Goal: Transaction & Acquisition: Purchase product/service

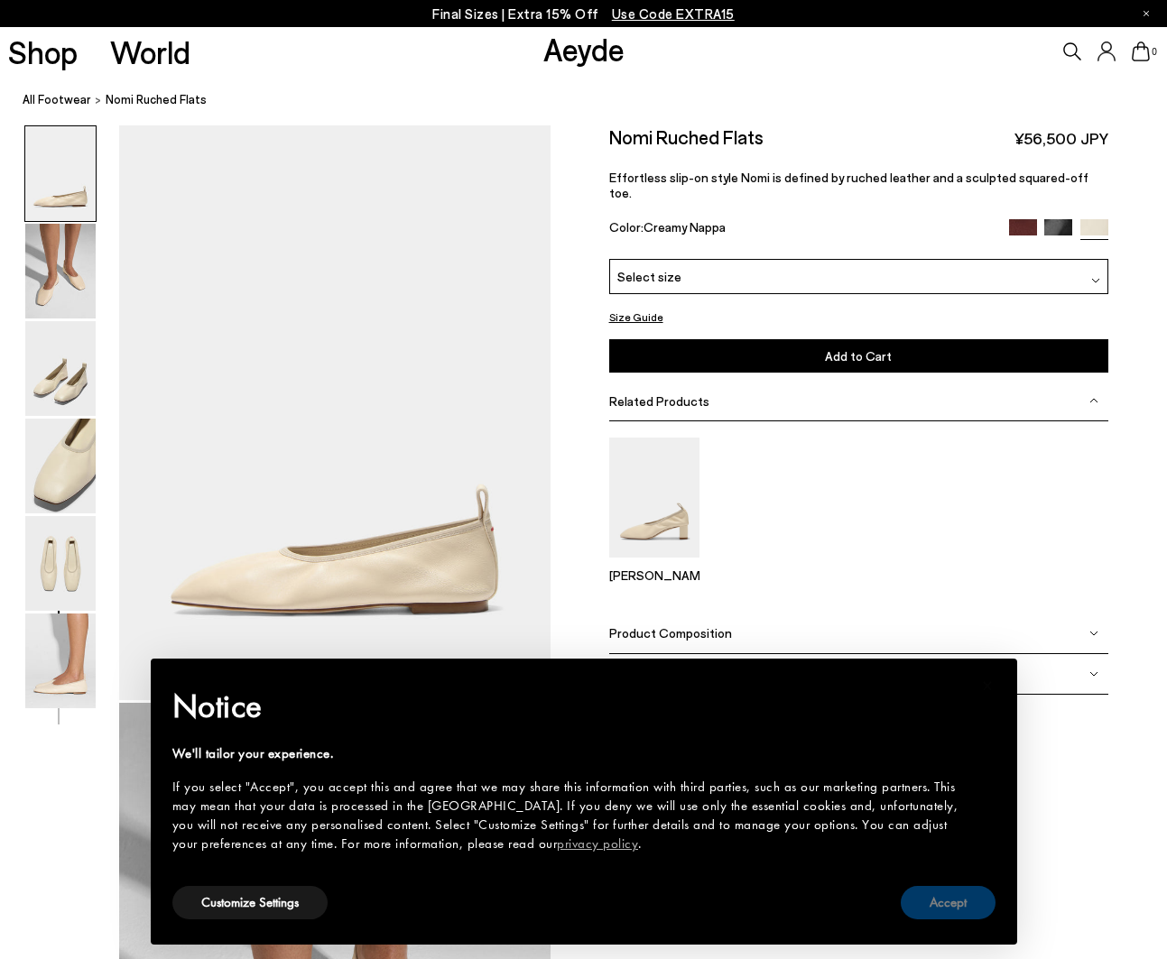
click at [975, 905] on button "Accept" at bounding box center [948, 902] width 95 height 33
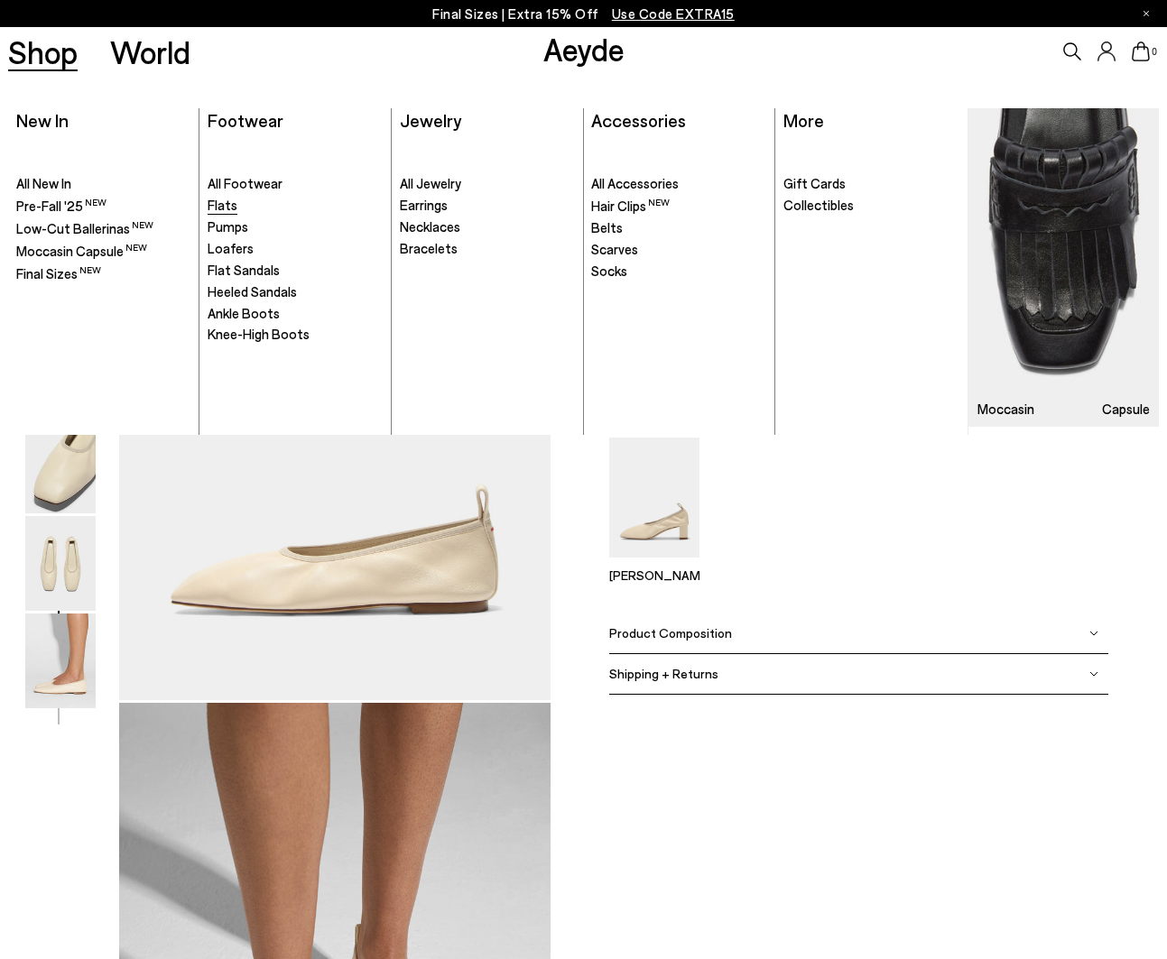
click at [230, 206] on span "Flats" at bounding box center [223, 205] width 30 height 16
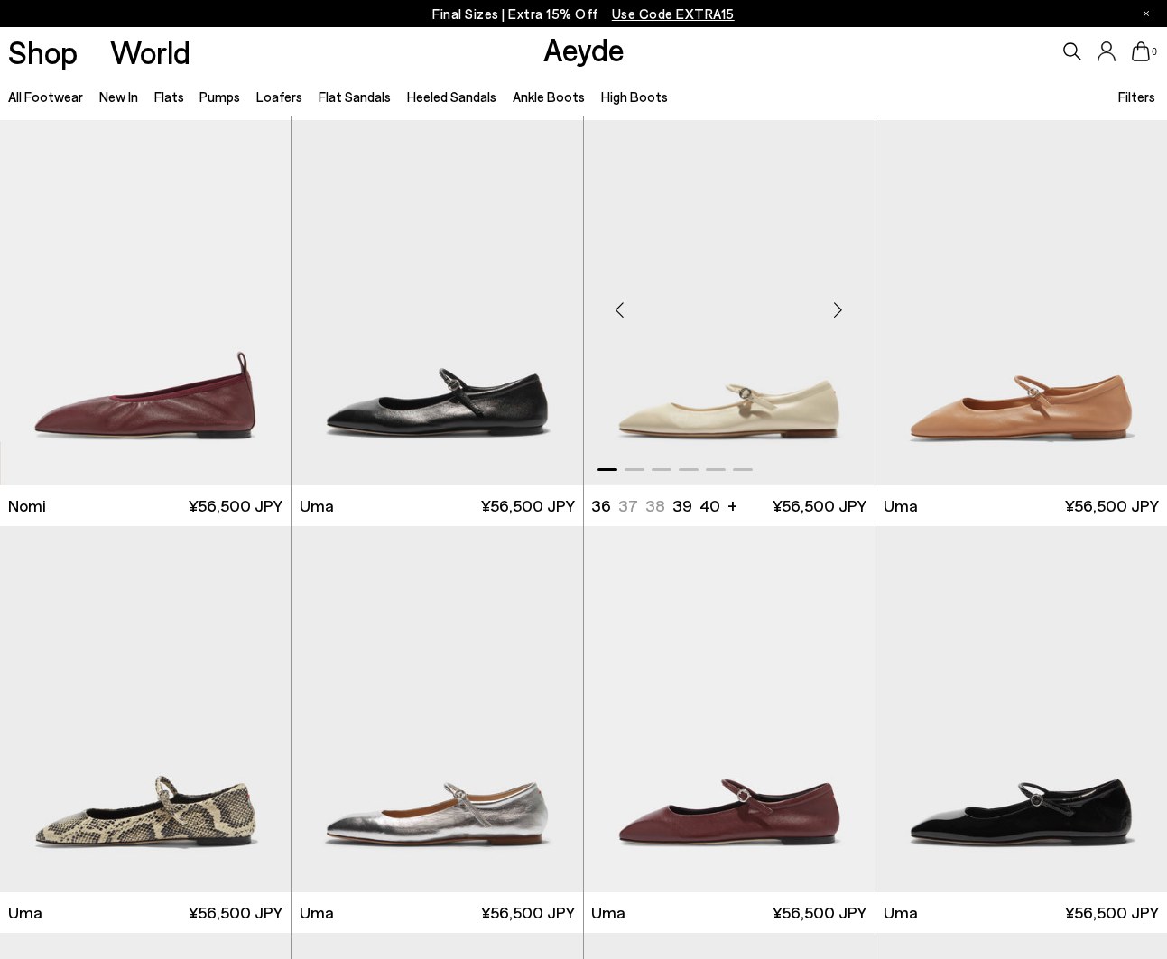
scroll to position [848, 0]
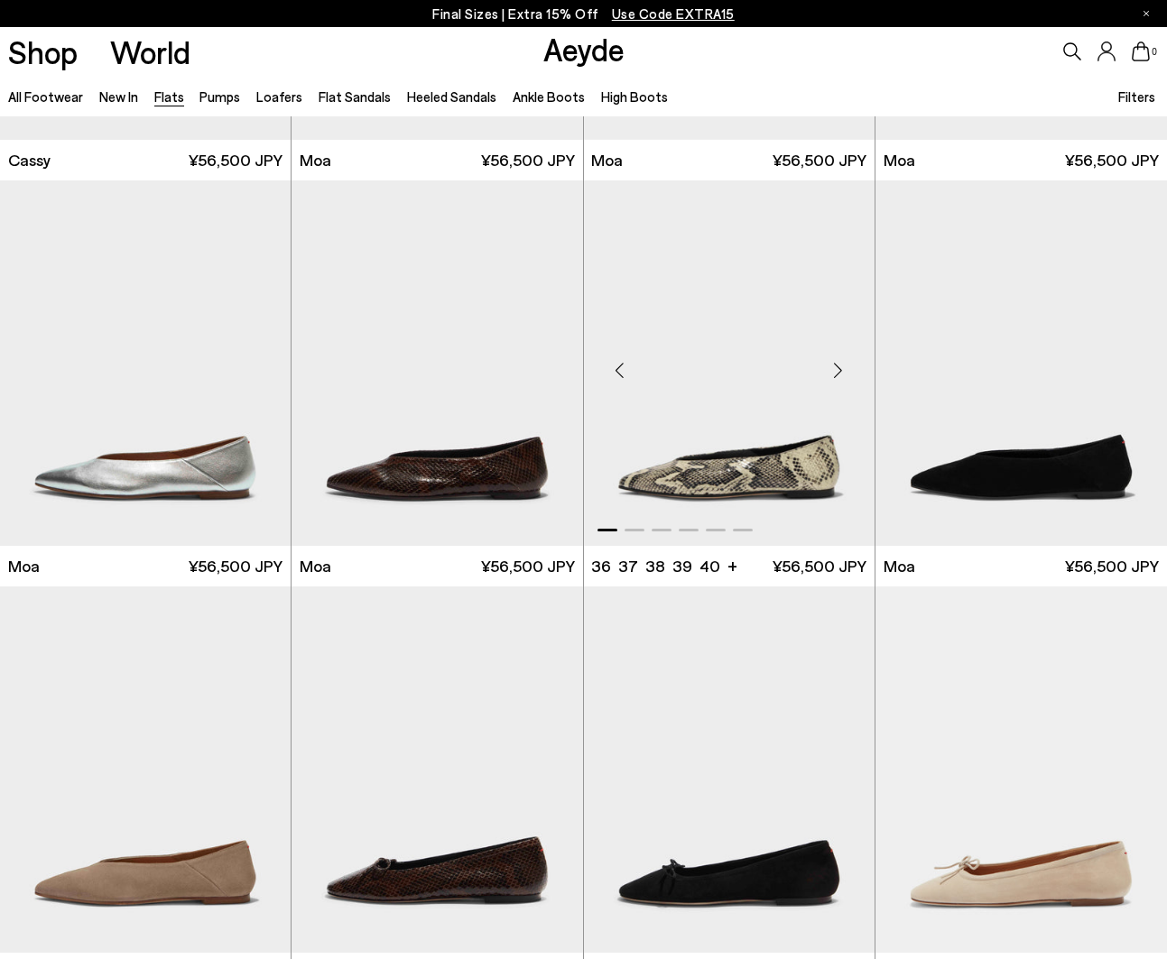
scroll to position [2375, 0]
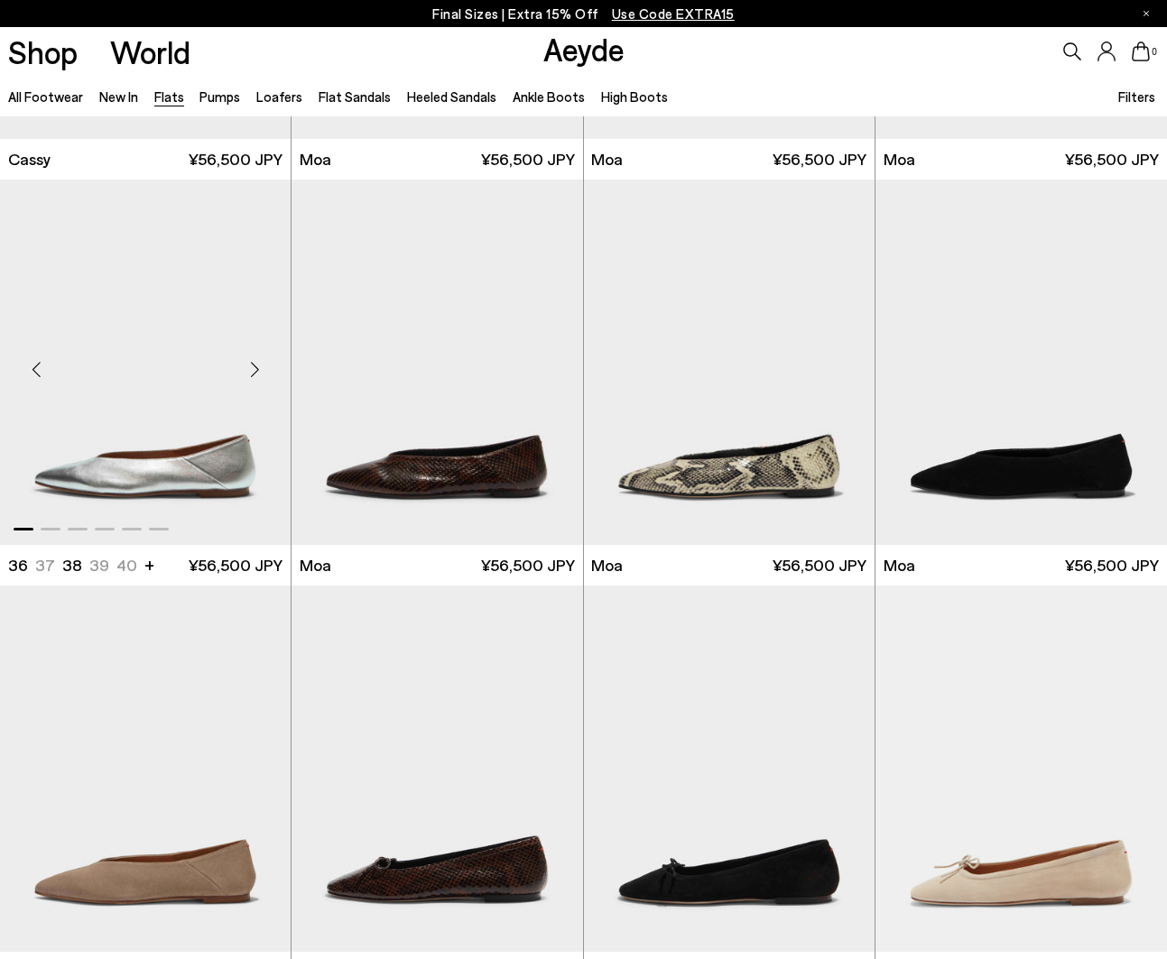
click at [258, 375] on div "Next slide" at bounding box center [254, 370] width 54 height 54
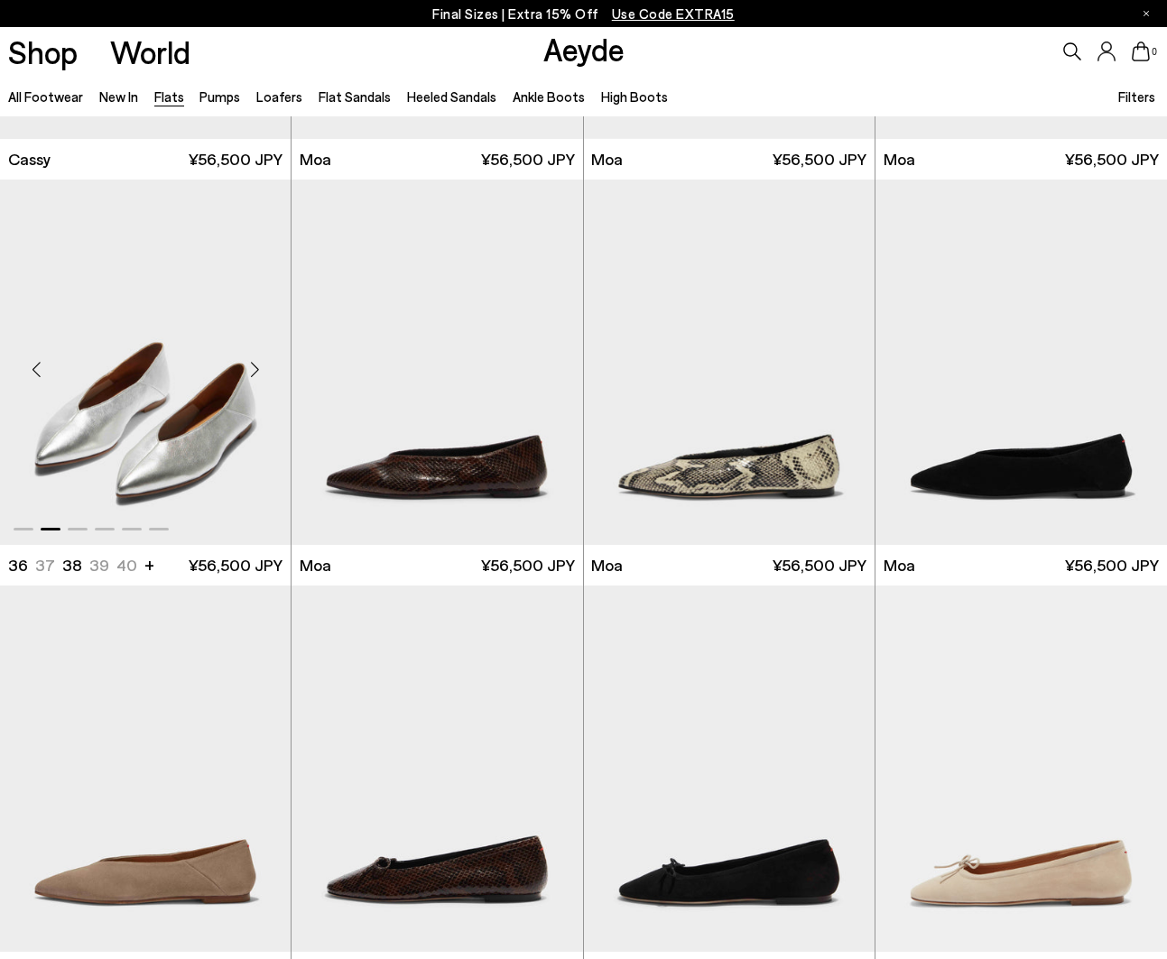
click at [265, 363] on div "Next slide" at bounding box center [254, 370] width 54 height 54
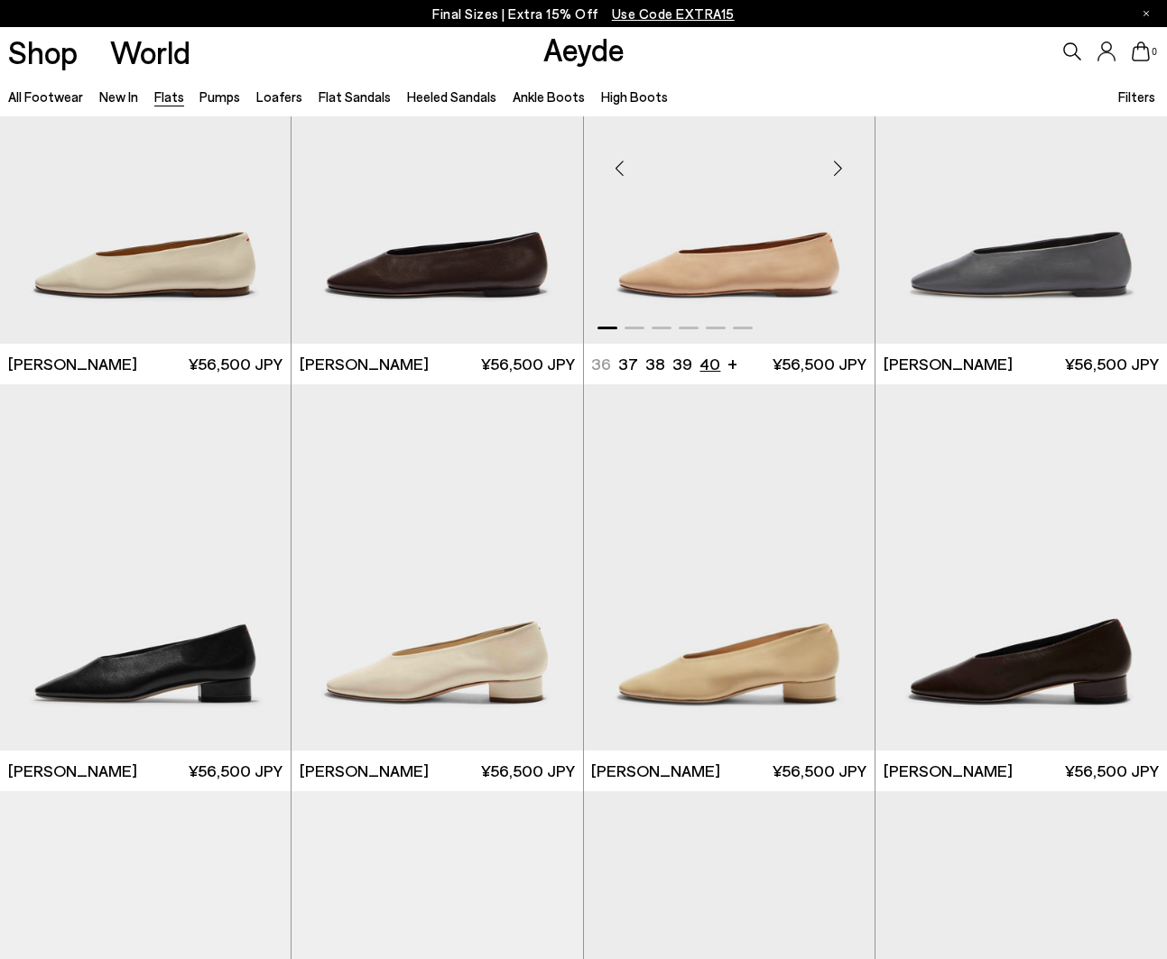
scroll to position [3747, 0]
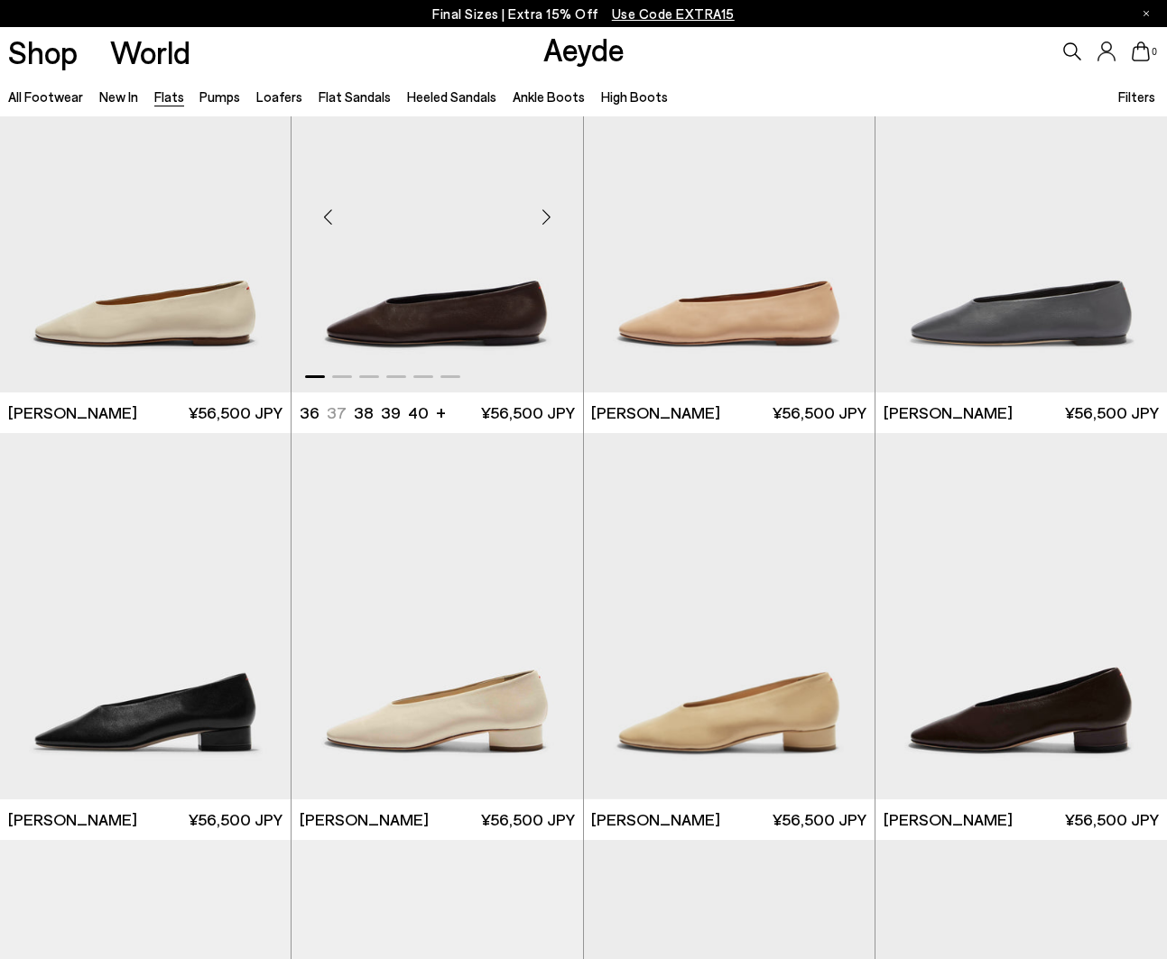
click at [553, 215] on div "Next slide" at bounding box center [547, 217] width 54 height 54
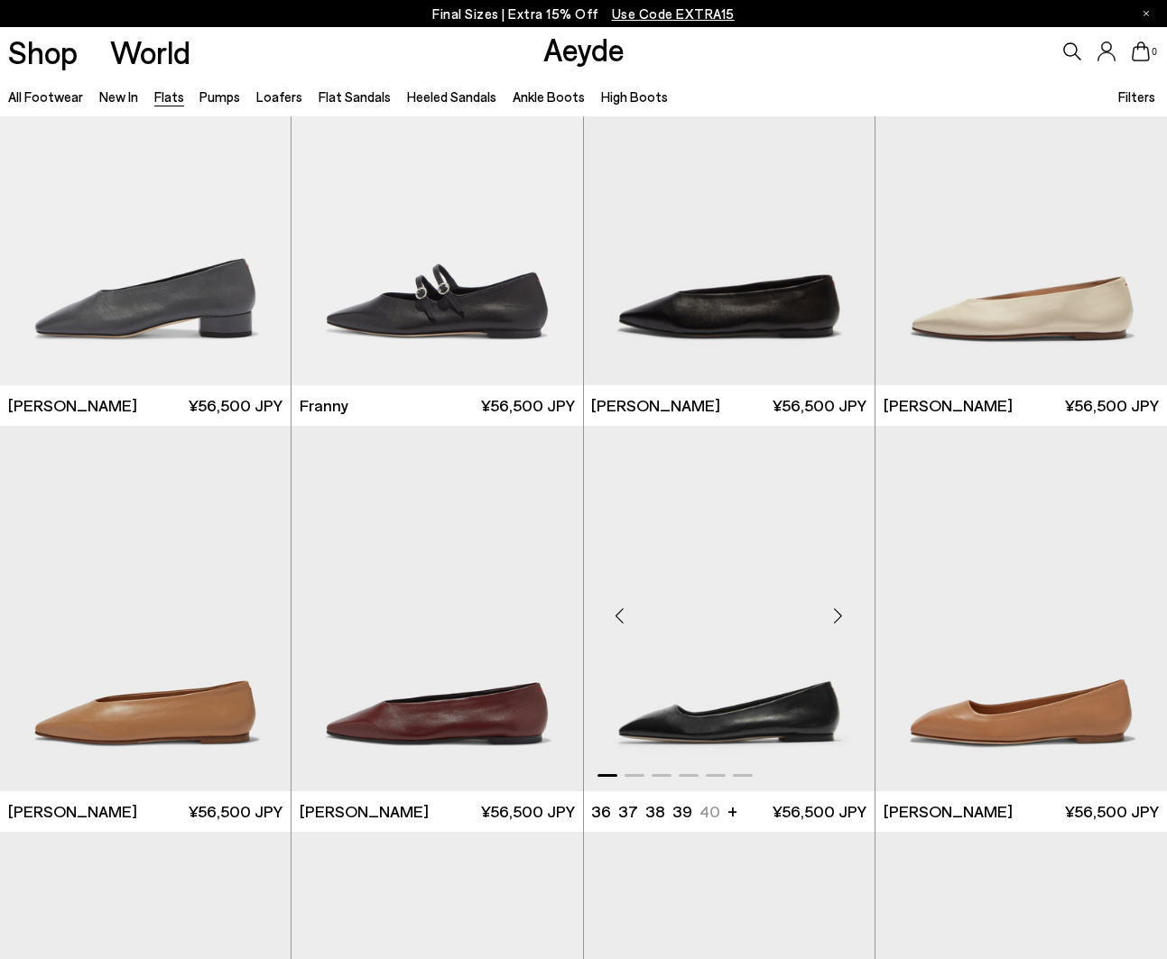
scroll to position [4592, 0]
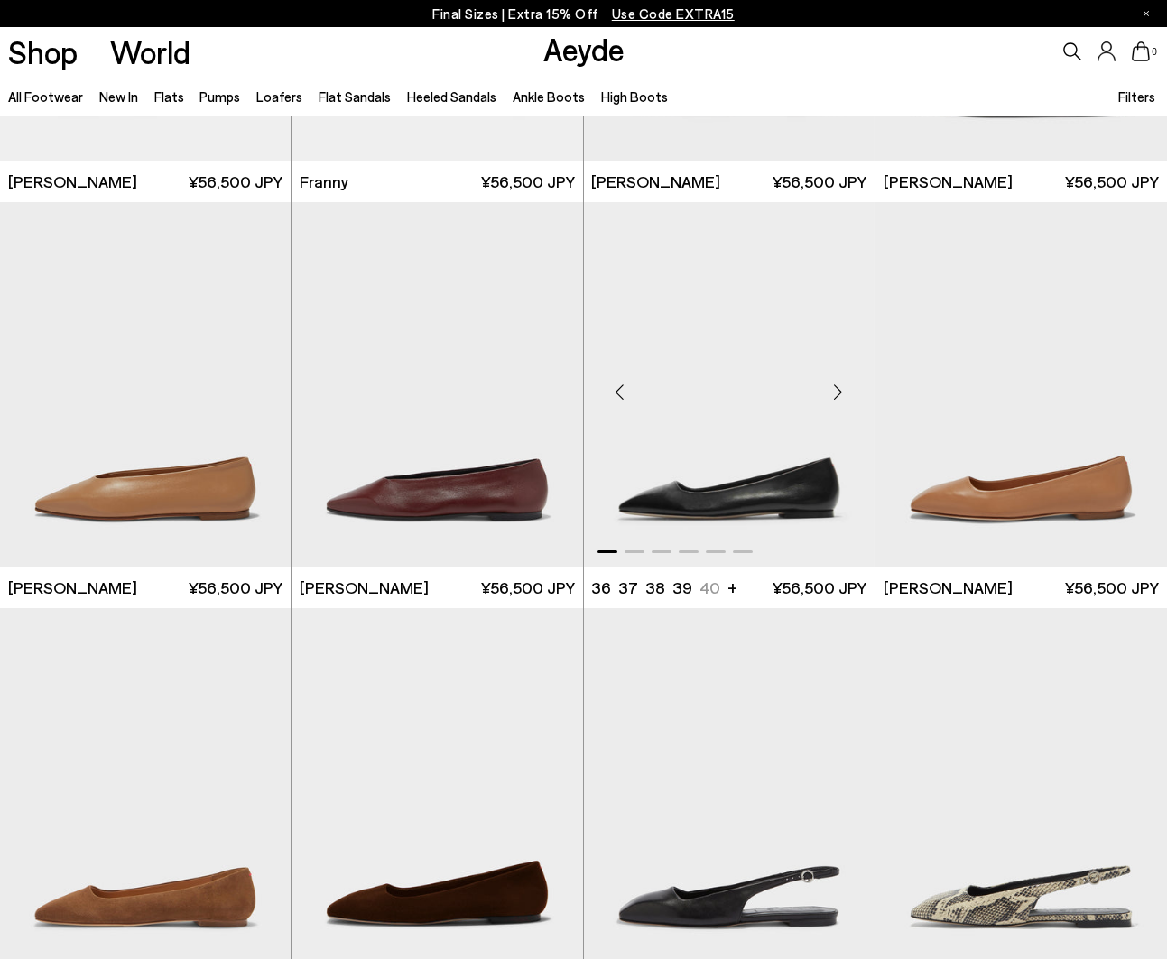
scroll to position [4852, 0]
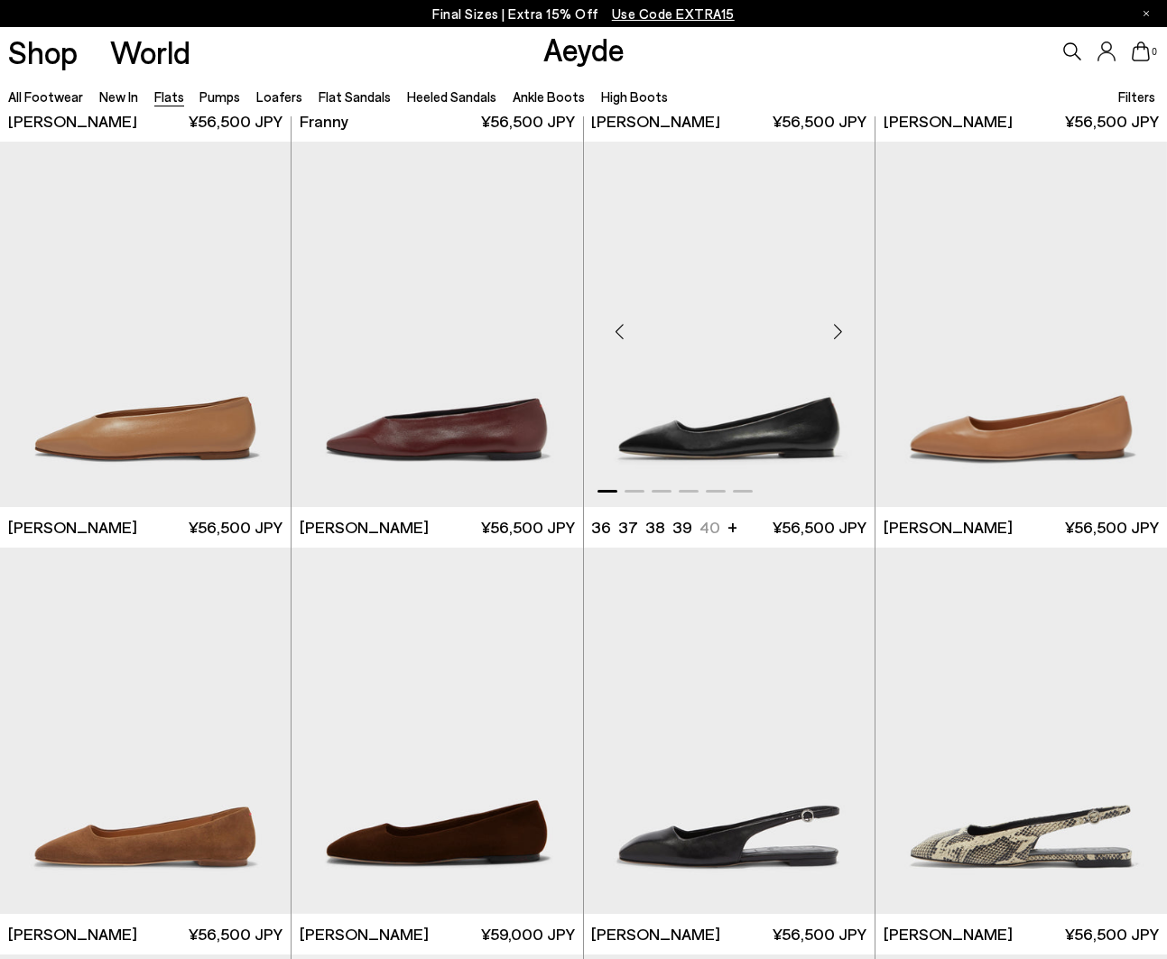
click at [845, 329] on div "Next slide" at bounding box center [838, 332] width 54 height 54
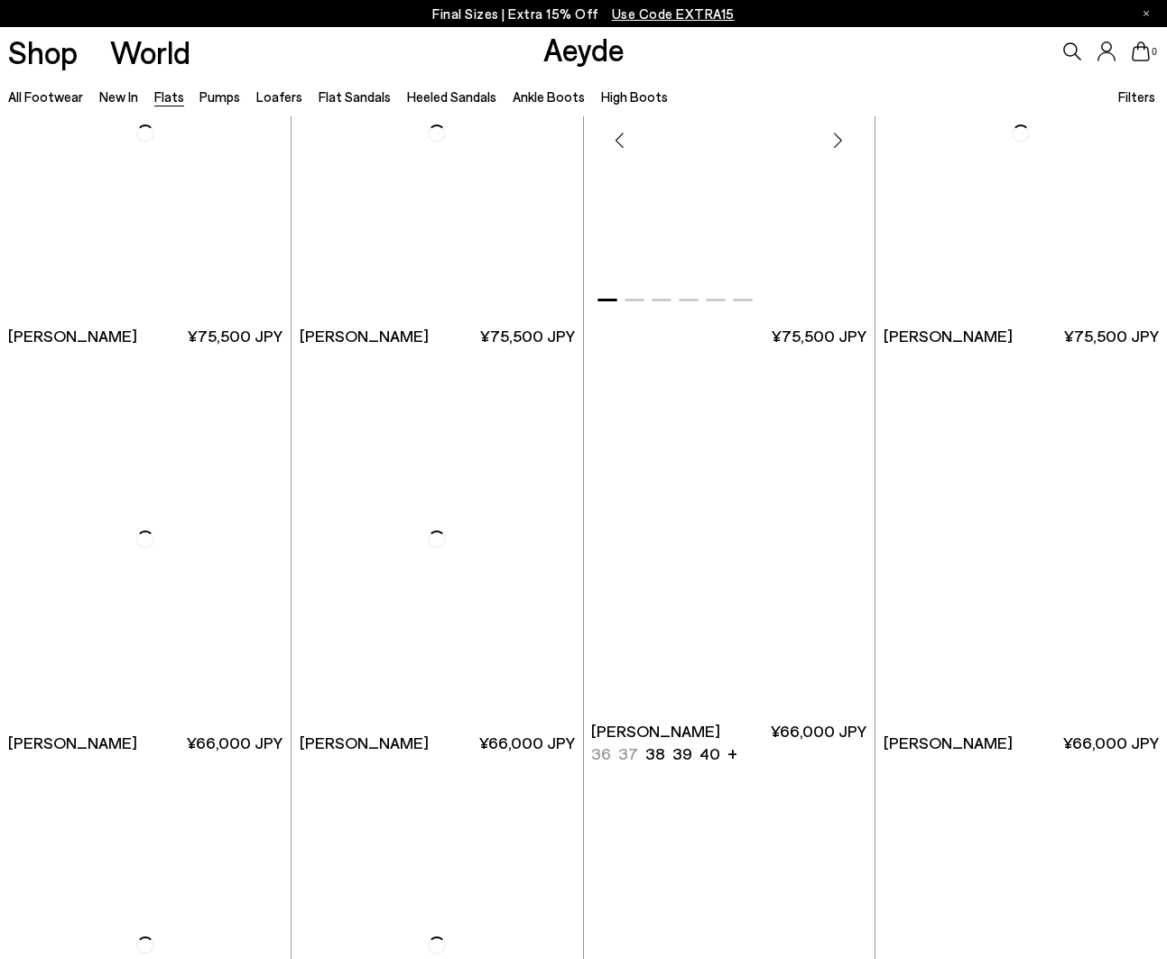
scroll to position [7473, 0]
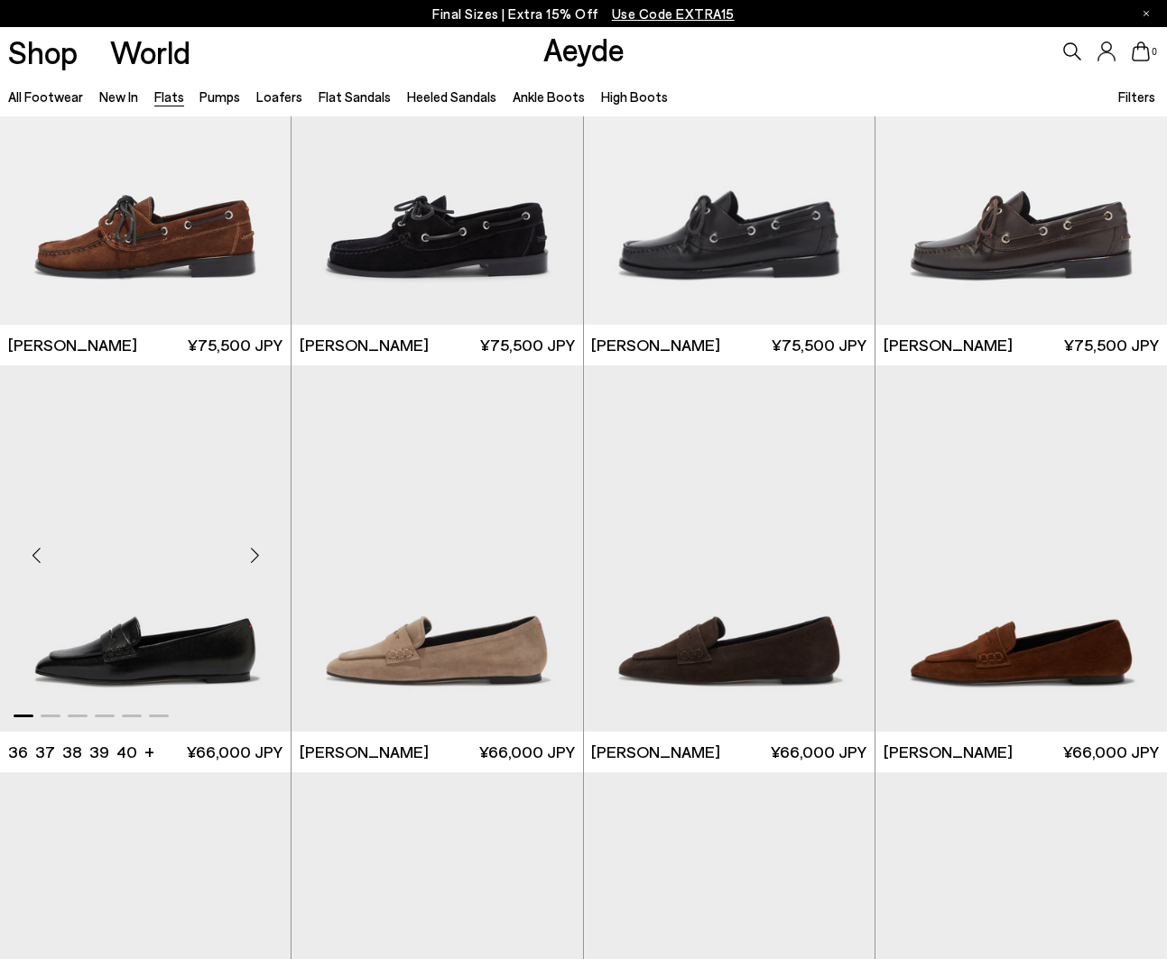
click at [252, 556] on div "Next slide" at bounding box center [254, 556] width 54 height 54
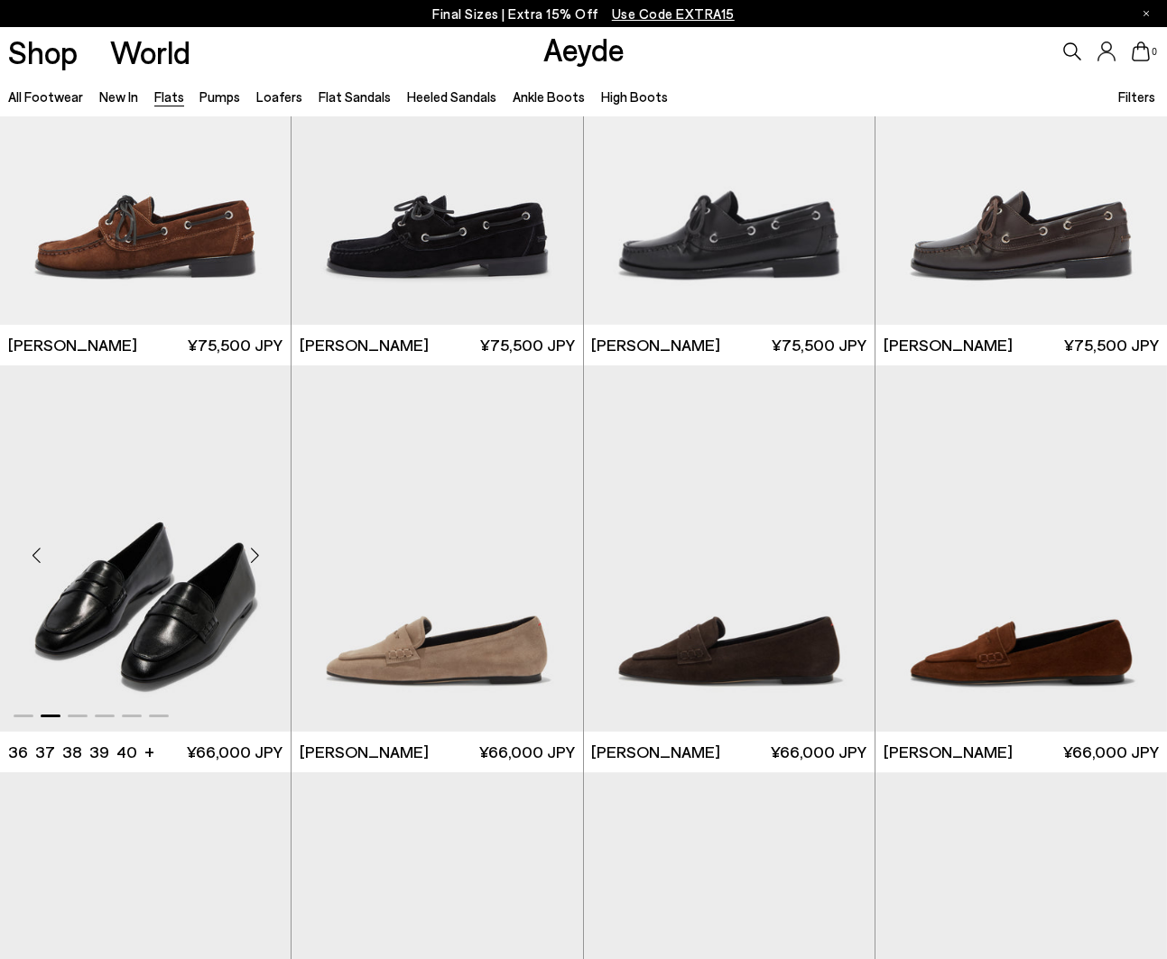
click at [264, 553] on div "Next slide" at bounding box center [254, 556] width 54 height 54
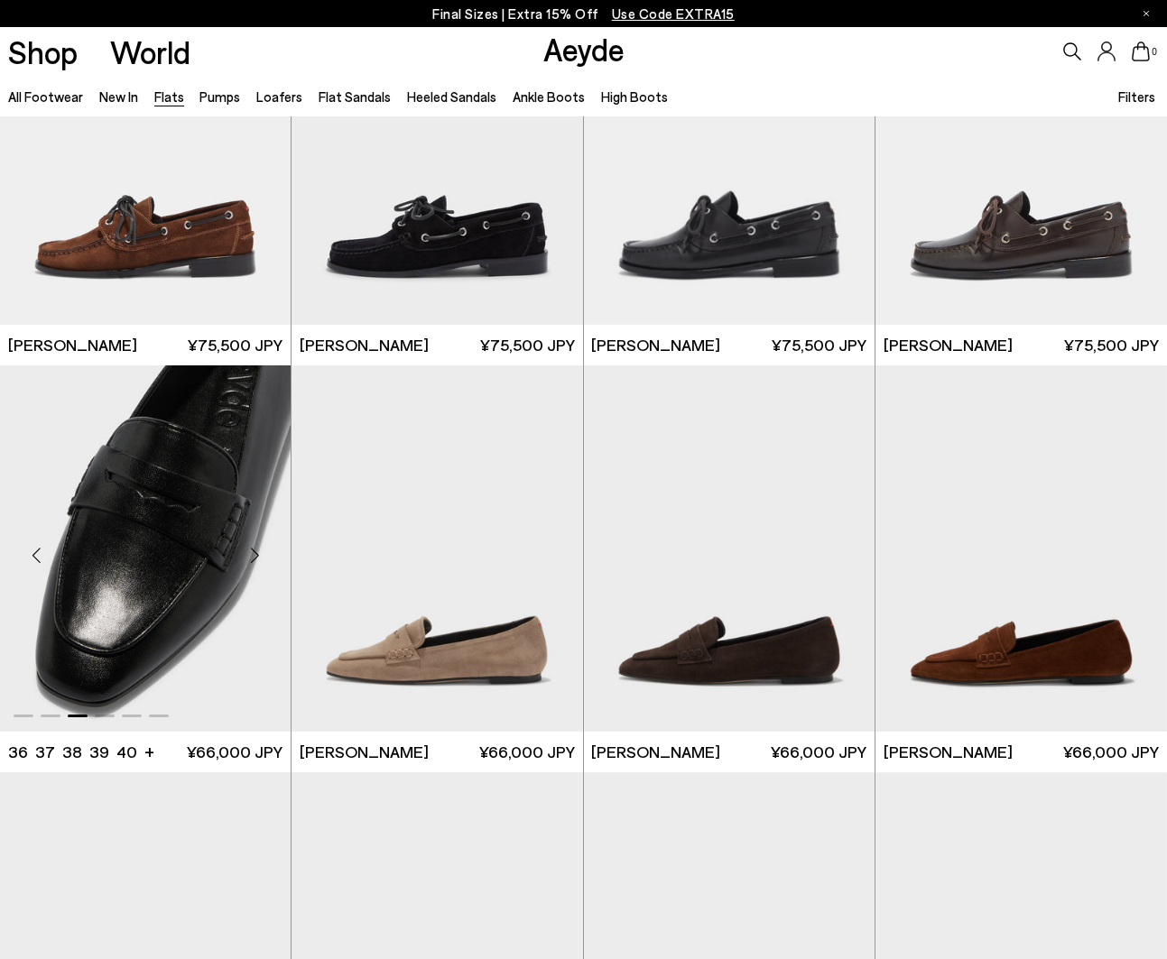
click at [32, 552] on div "Previous slide" at bounding box center [36, 556] width 54 height 54
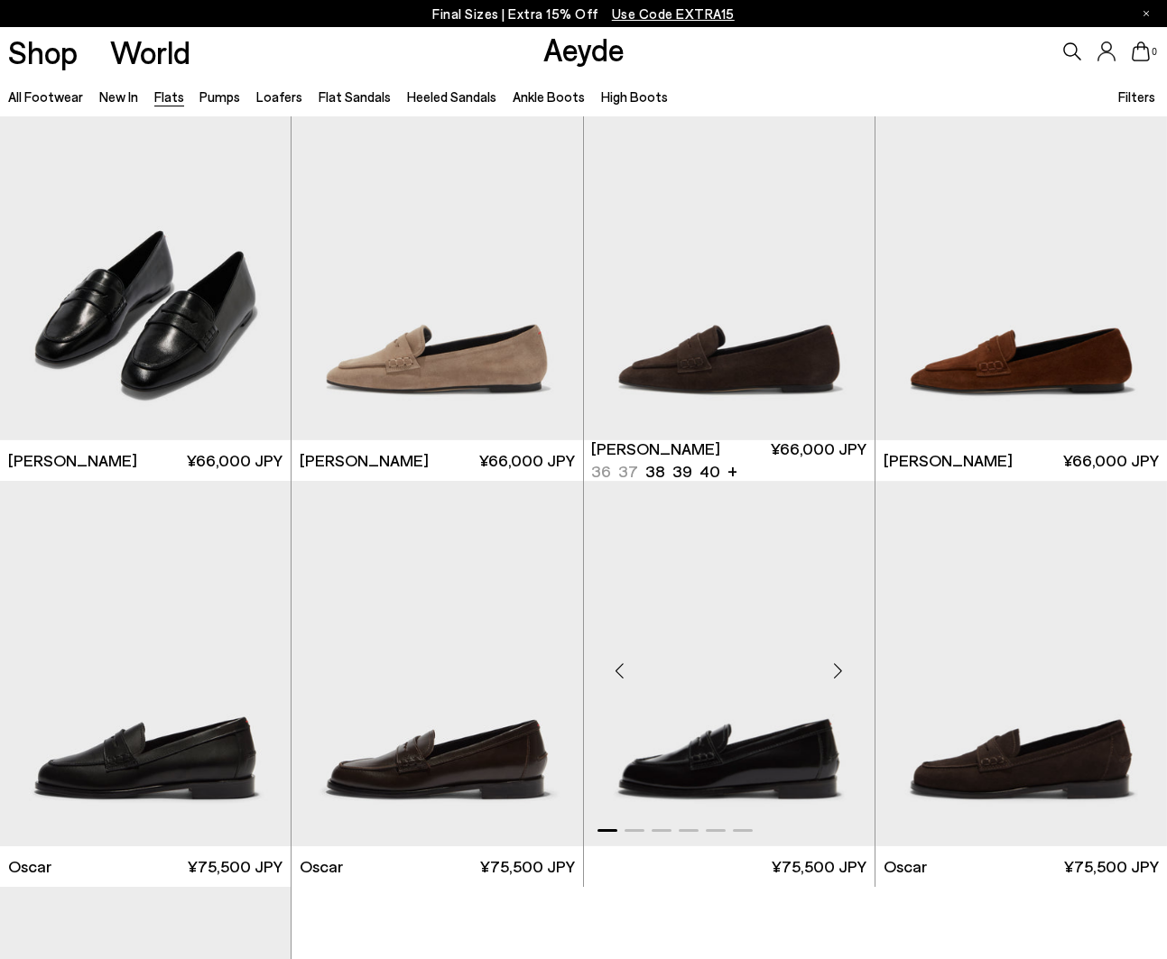
scroll to position [7874, 0]
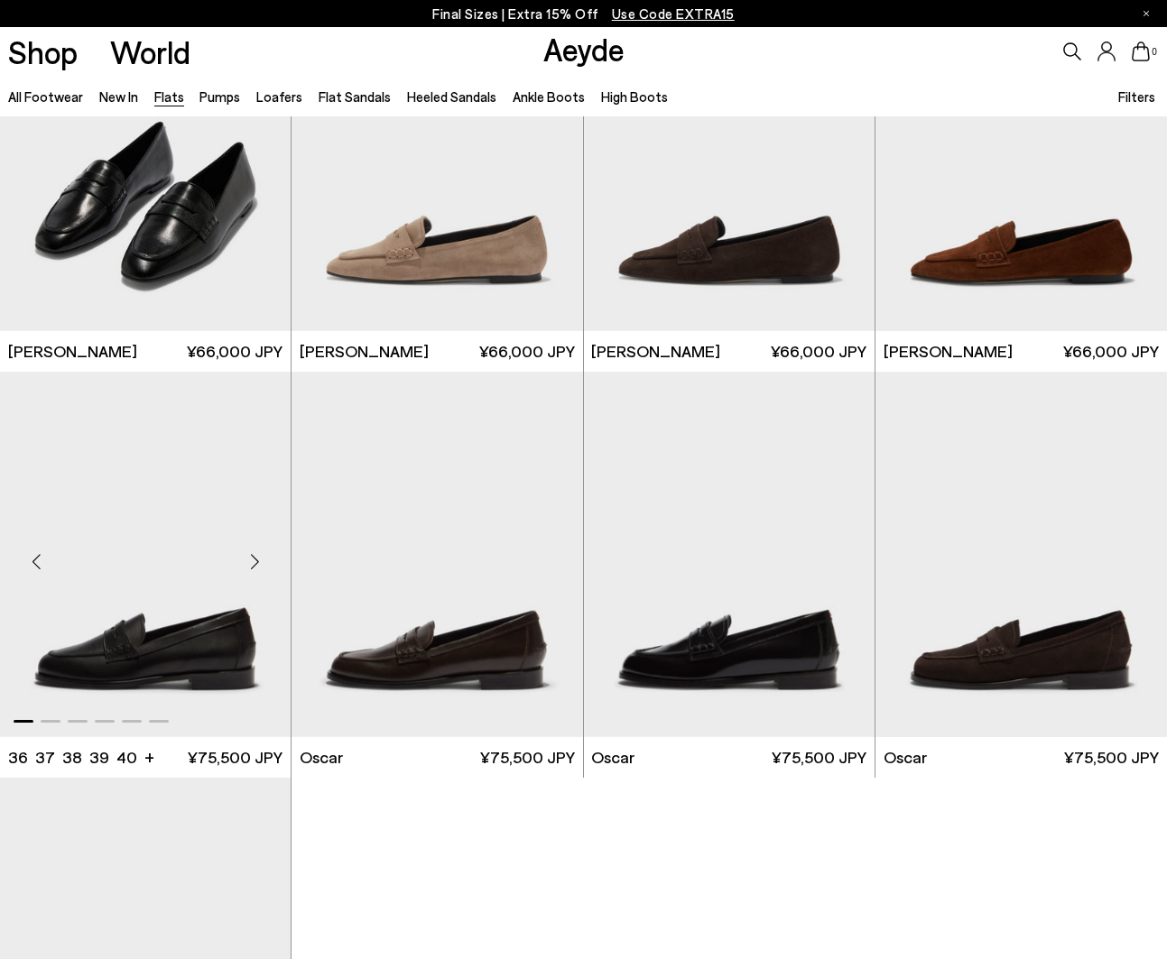
click at [254, 560] on div "Next slide" at bounding box center [254, 561] width 54 height 54
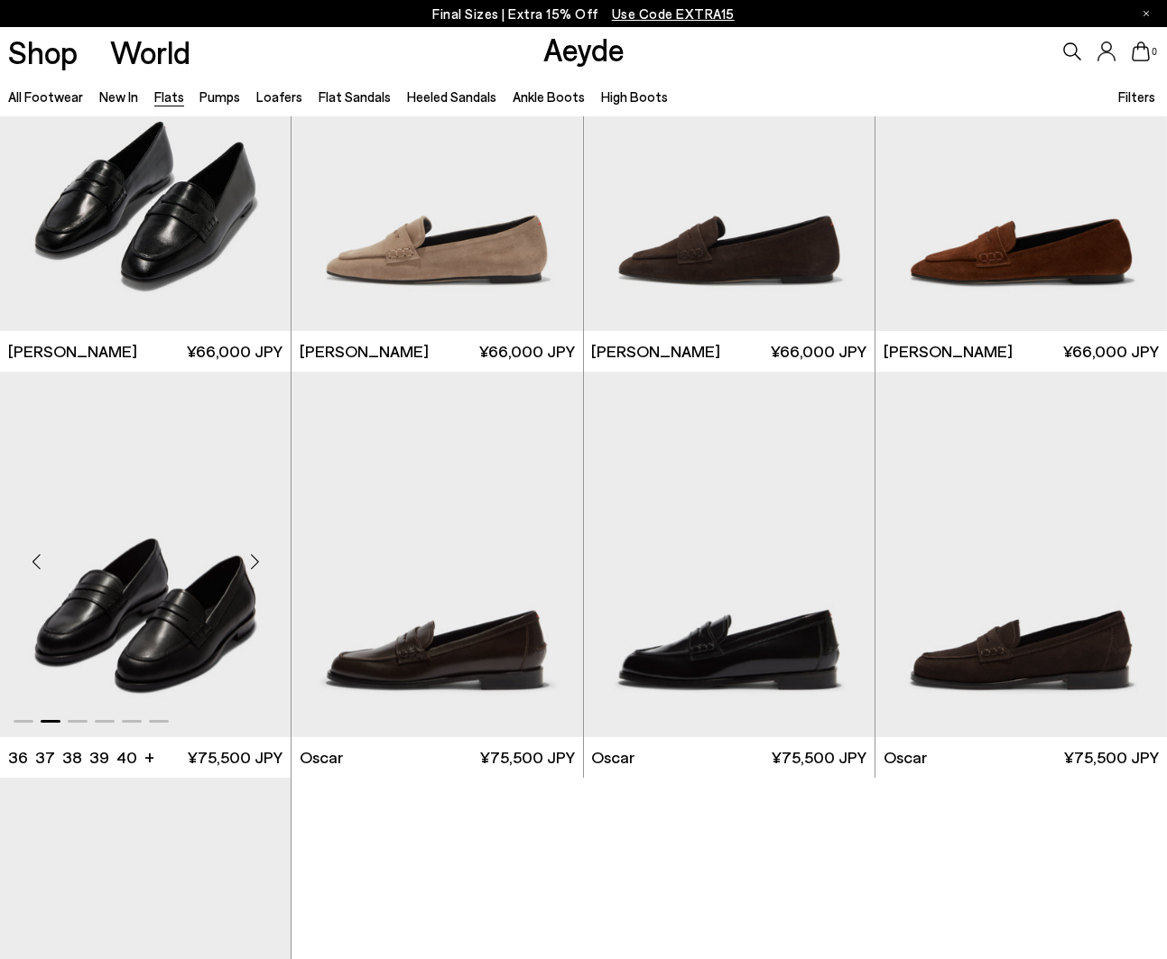
click at [263, 561] on div "Next slide" at bounding box center [254, 561] width 54 height 54
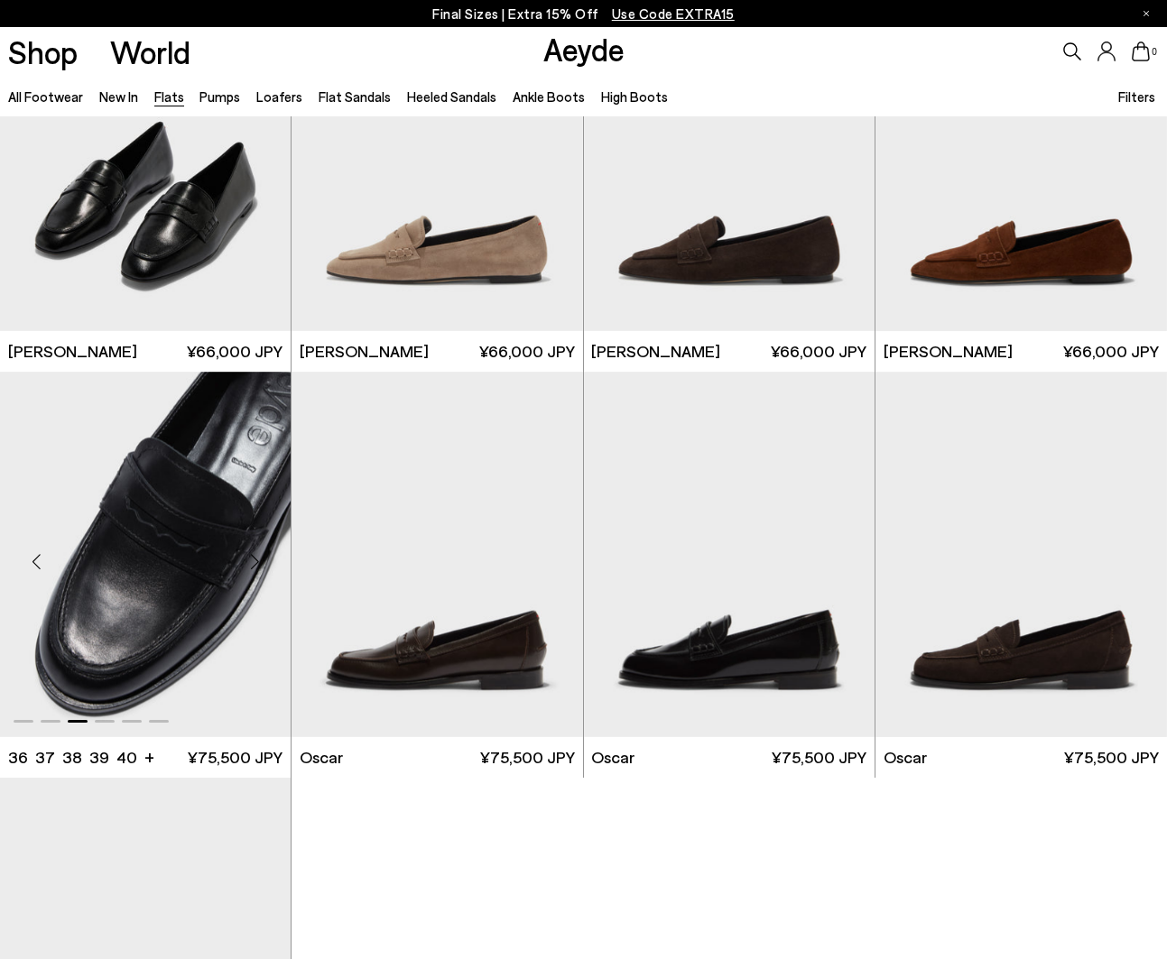
click at [204, 637] on img "3 / 6" at bounding box center [145, 555] width 291 height 366
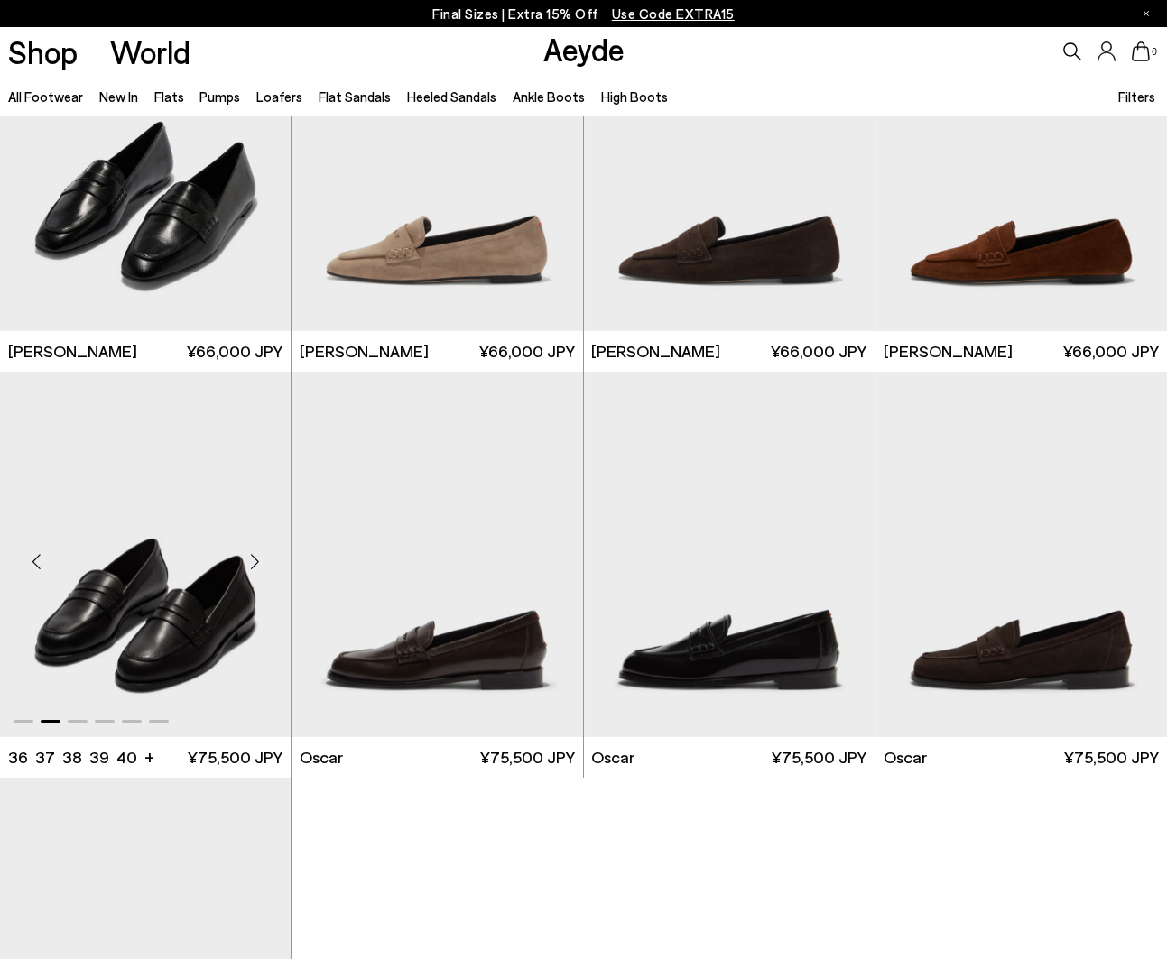
click at [173, 610] on img "2 / 6" at bounding box center [145, 555] width 291 height 366
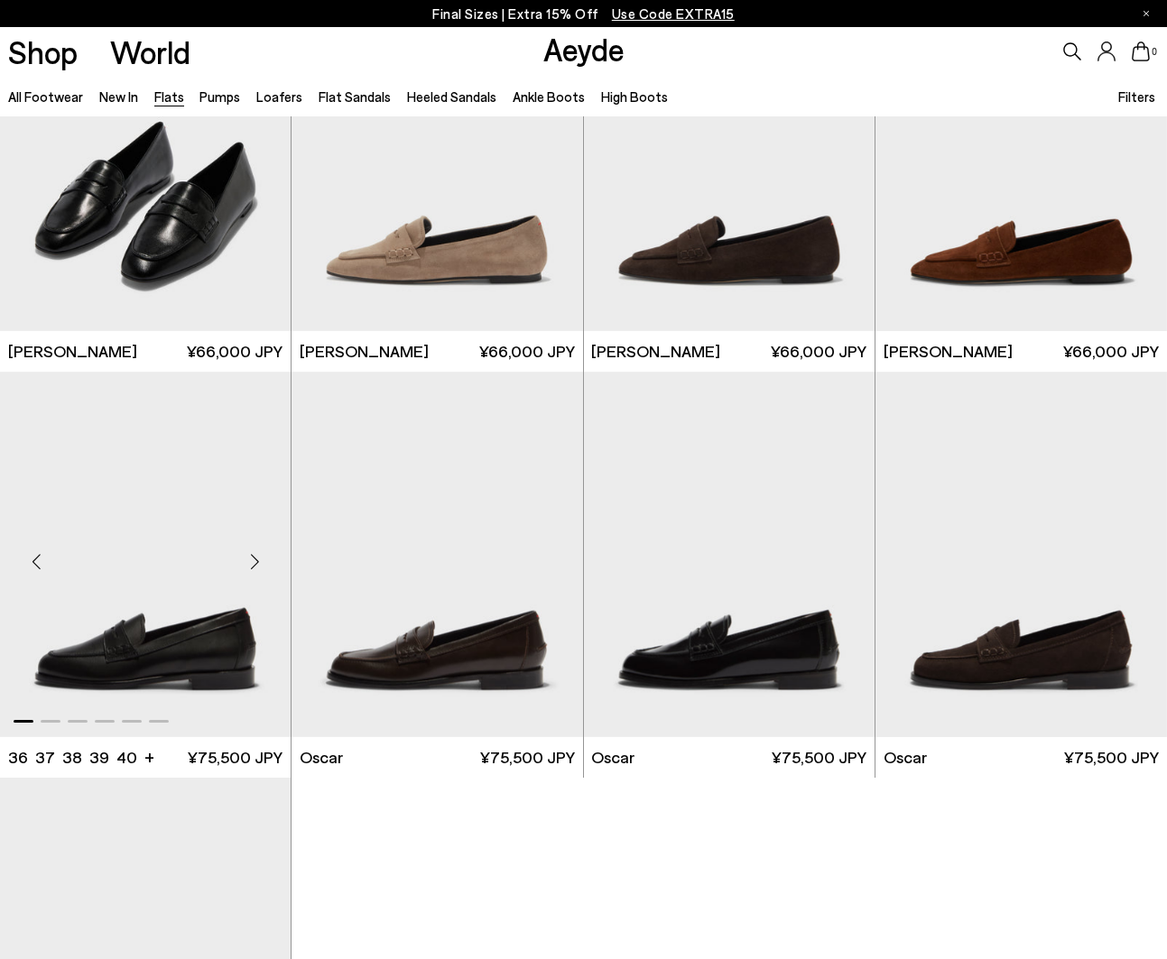
click at [151, 664] on img "1 / 6" at bounding box center [145, 555] width 291 height 366
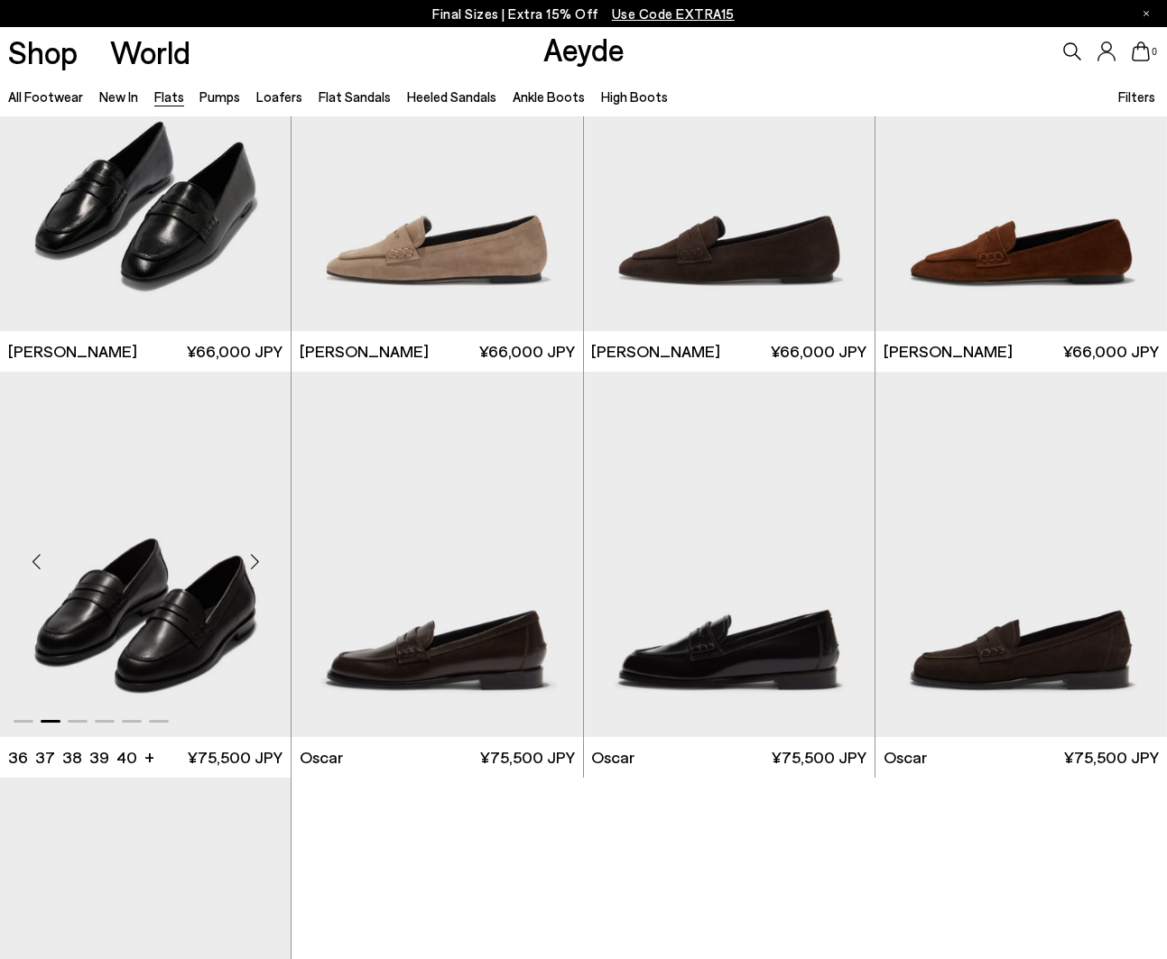
click at [184, 671] on img "2 / 6" at bounding box center [145, 555] width 291 height 366
click at [254, 759] on span "¥75,500 JPY" at bounding box center [235, 757] width 95 height 23
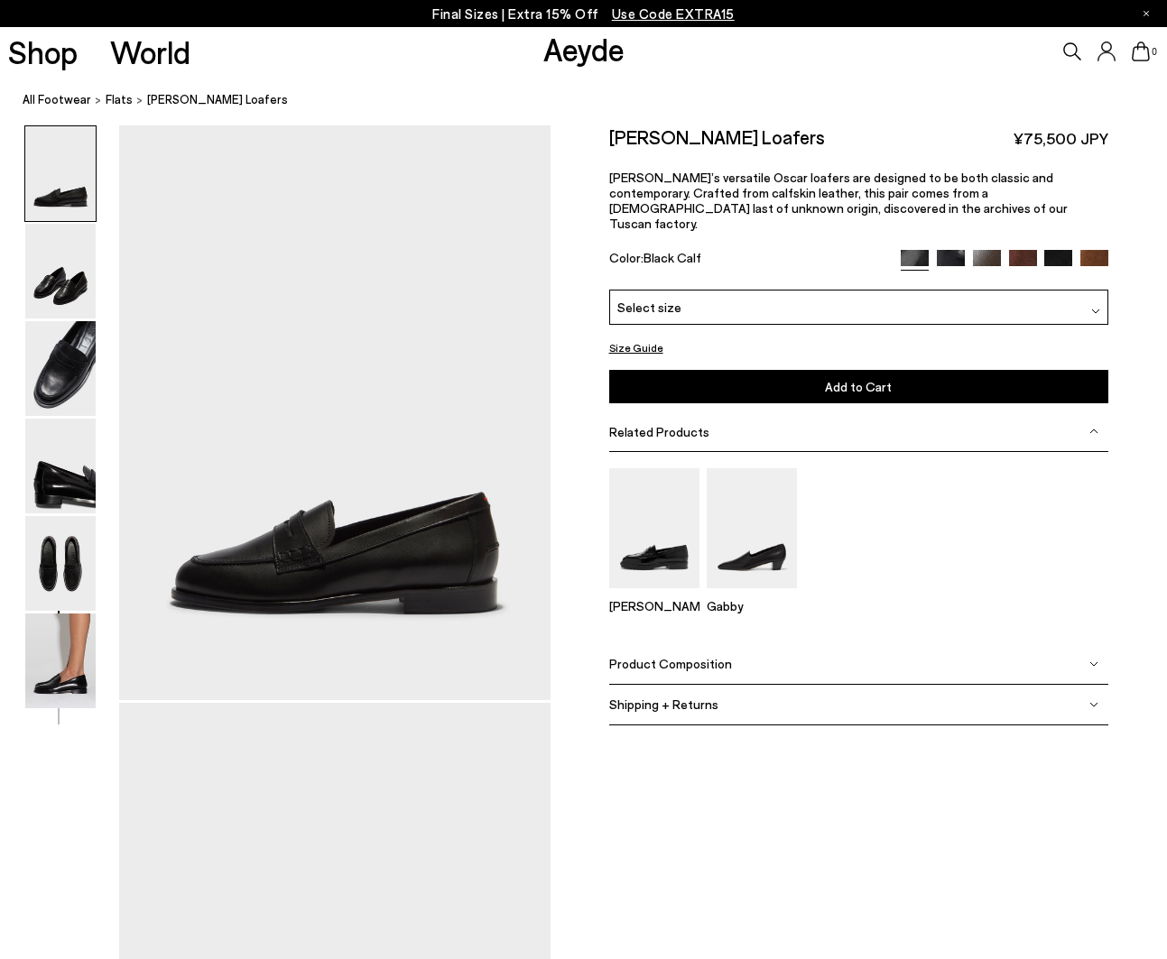
click at [769, 292] on div "Select size" at bounding box center [859, 307] width 500 height 35
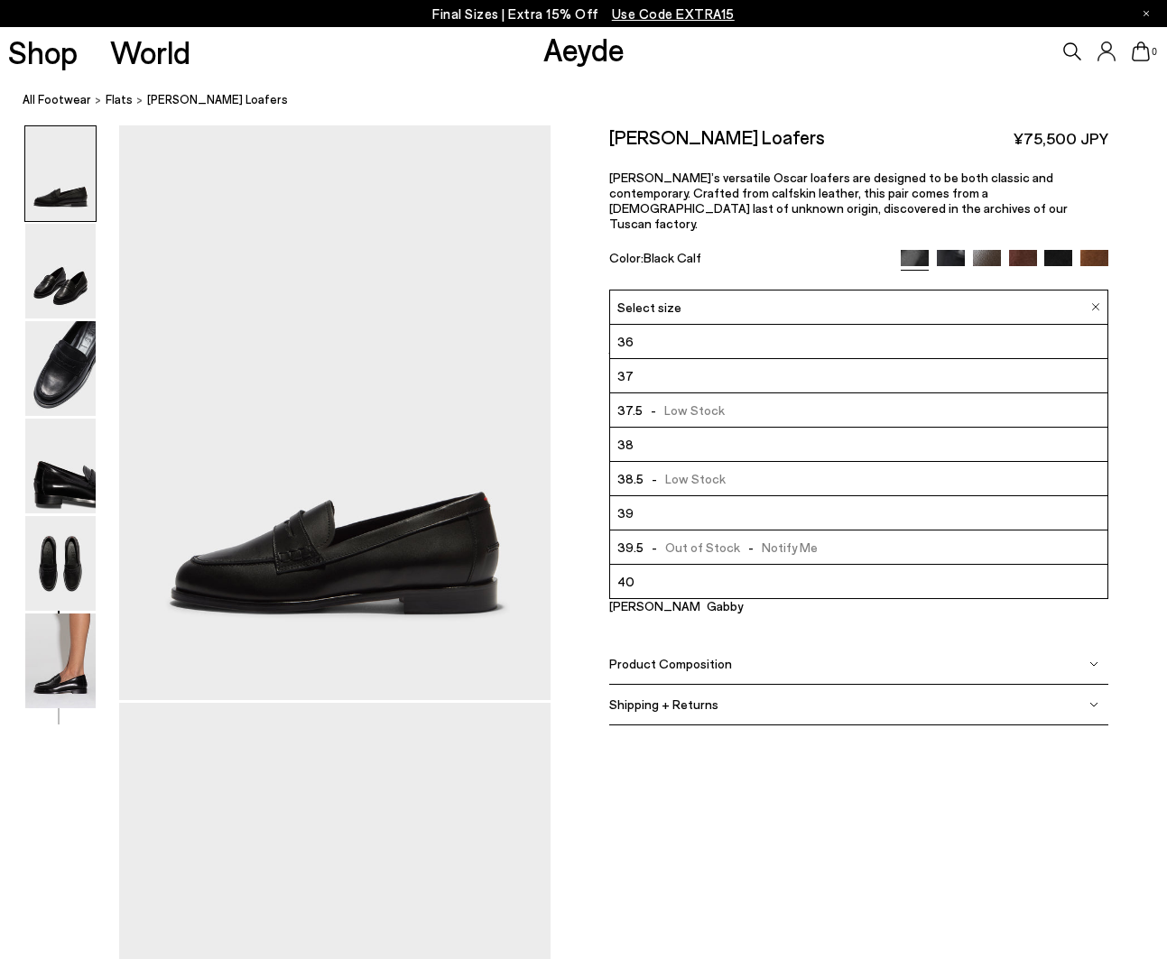
click at [794, 250] on div "Color: Black Calf" at bounding box center [746, 260] width 275 height 21
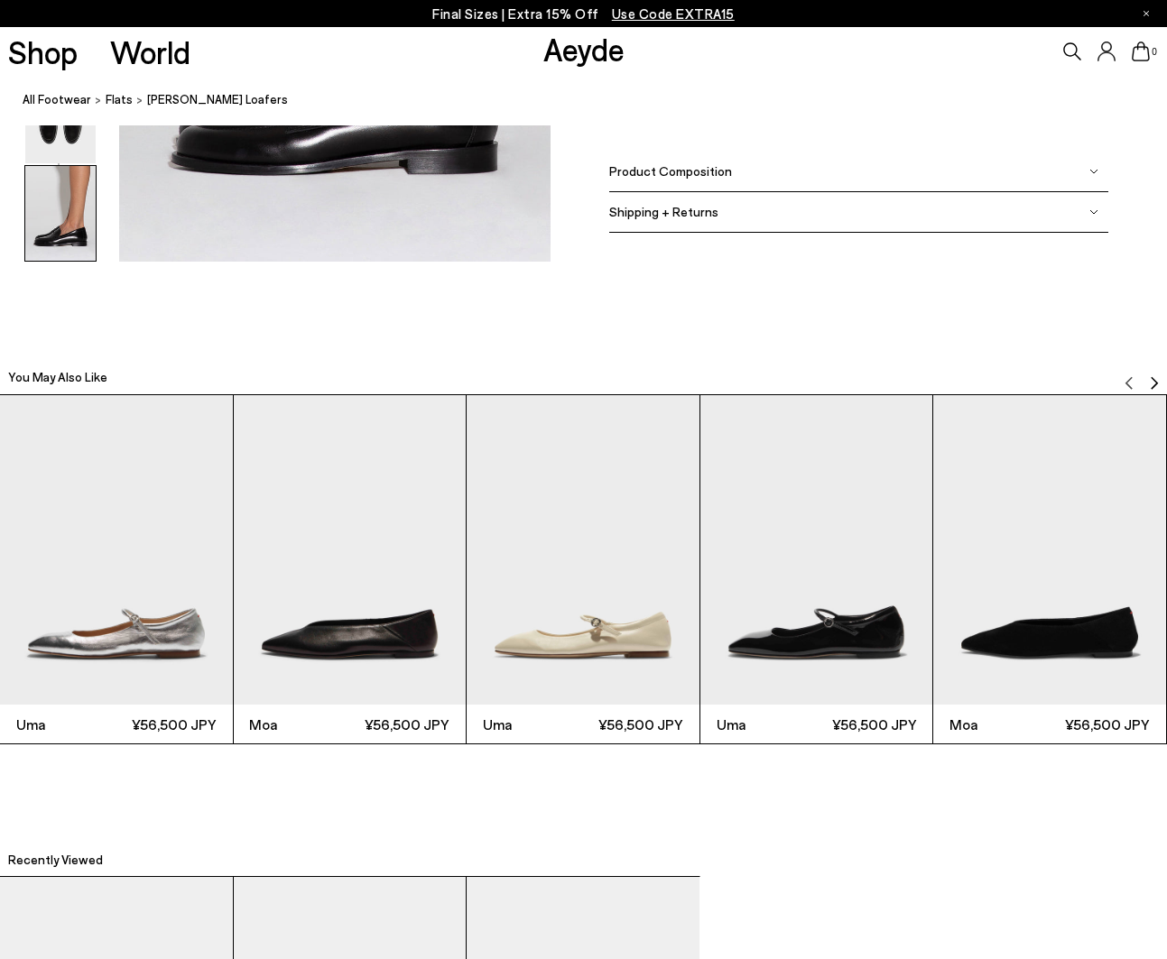
scroll to position [3427, 0]
